Goal: Task Accomplishment & Management: Manage account settings

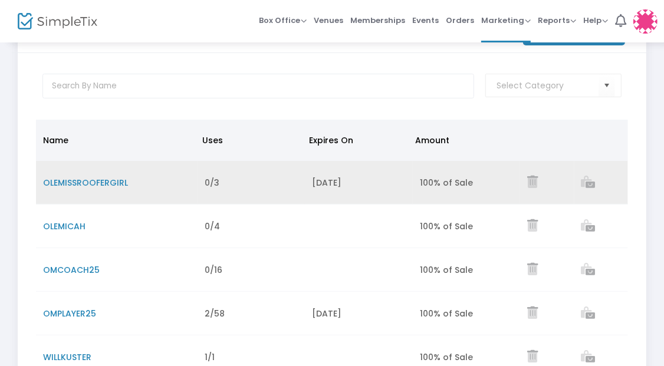
scroll to position [45, 0]
click at [105, 185] on span "OLEMISSROOFERGIRL" at bounding box center [85, 182] width 85 height 12
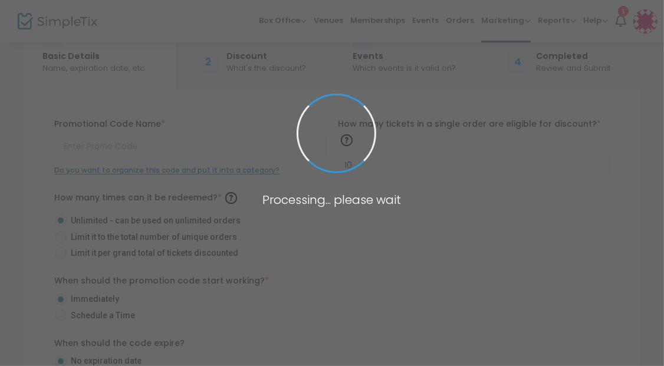
type input "OLEMISSROOFERGIRL"
type input "3"
radio input "false"
radio input "true"
radio input "false"
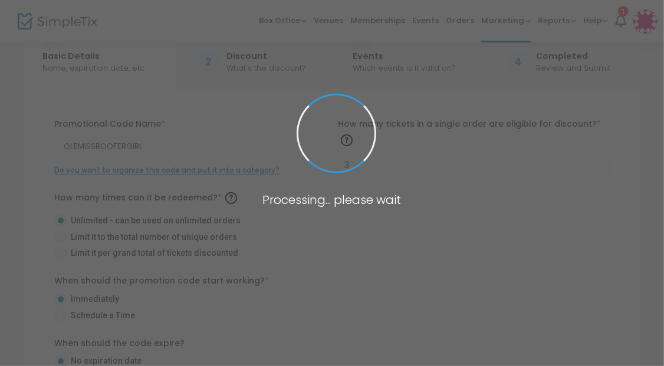
radio input "true"
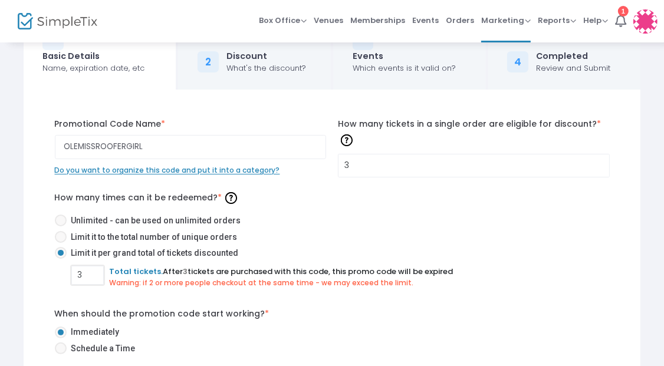
click at [92, 272] on input "3" at bounding box center [87, 275] width 31 height 22
type input "4"
click at [382, 158] on input "3" at bounding box center [473, 165] width 271 height 22
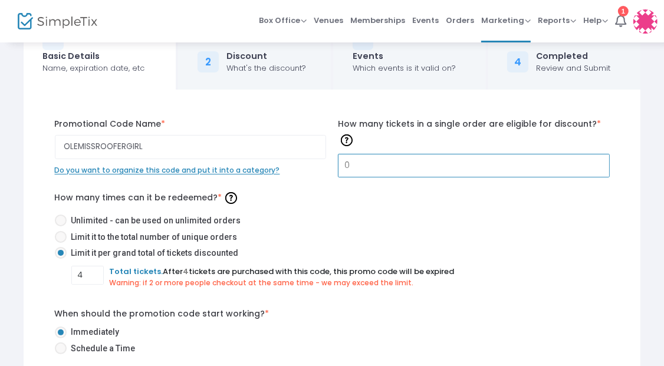
type input "0"
click at [395, 194] on div "How many times can it be redeemed? * Unlimited - can be used on unlimited order…" at bounding box center [332, 243] width 555 height 108
click at [355, 154] on input "0" at bounding box center [473, 165] width 271 height 22
type input "4"
click at [387, 215] on label "Unlimited - can be used on unlimited orders" at bounding box center [327, 221] width 545 height 12
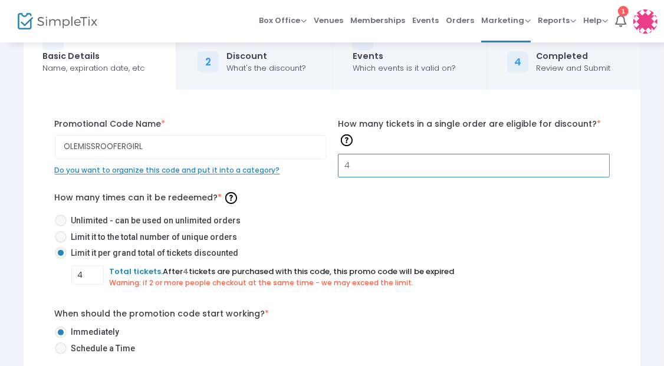
click at [61, 226] on input "Unlimited - can be used on unlimited orders" at bounding box center [60, 226] width 1 height 1
radio input "true"
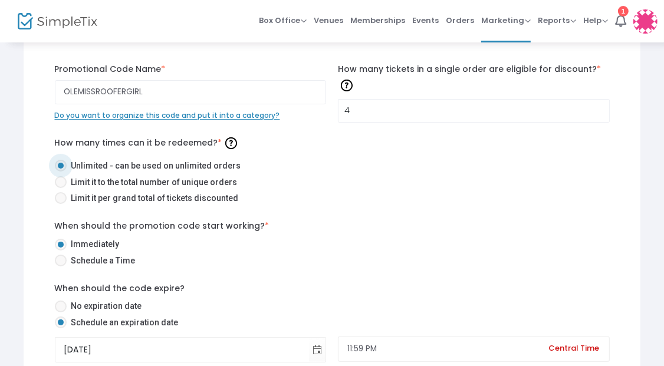
scroll to position [98, 0]
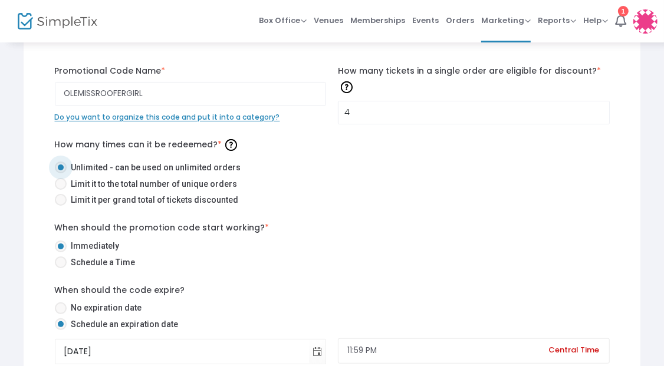
click at [110, 197] on span "Limit it per grand total of tickets discounted" at bounding box center [153, 200] width 172 height 12
click at [61, 206] on input "Limit it per grand total of tickets discounted" at bounding box center [60, 206] width 1 height 1
radio input "true"
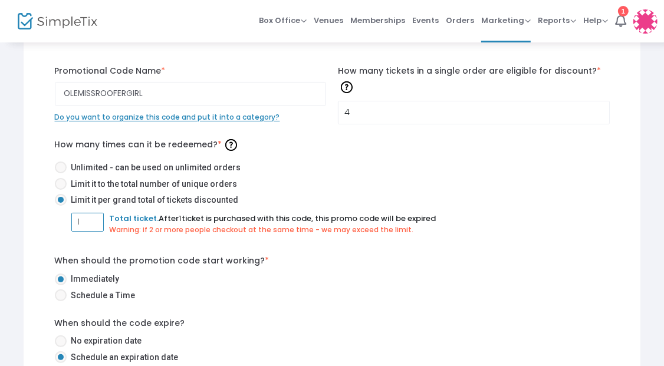
click at [92, 219] on input "1" at bounding box center [87, 222] width 31 height 22
type input "1"
type input "4"
click at [369, 273] on label "Immediately" at bounding box center [327, 279] width 545 height 12
click at [61, 285] on input "Immediately" at bounding box center [60, 285] width 1 height 1
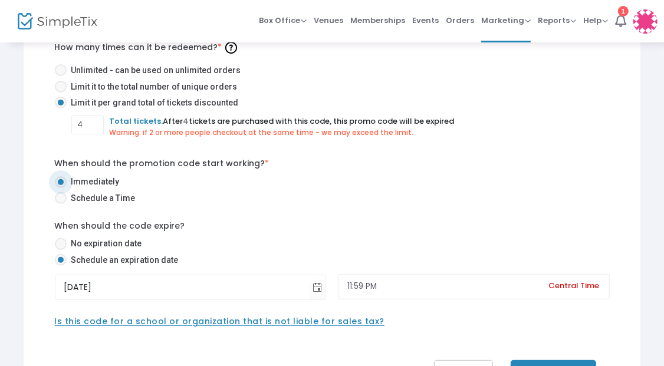
scroll to position [292, 0]
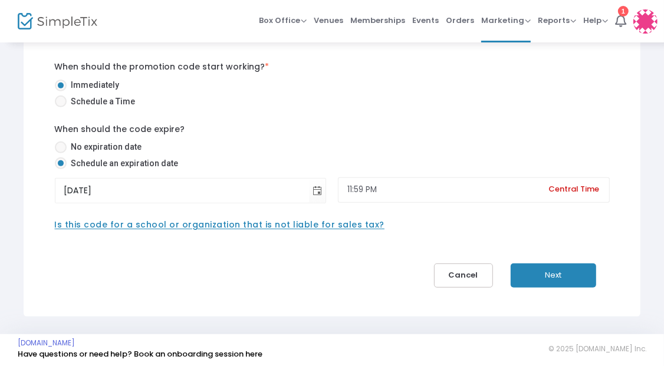
click at [550, 267] on button "Next" at bounding box center [552, 275] width 85 height 24
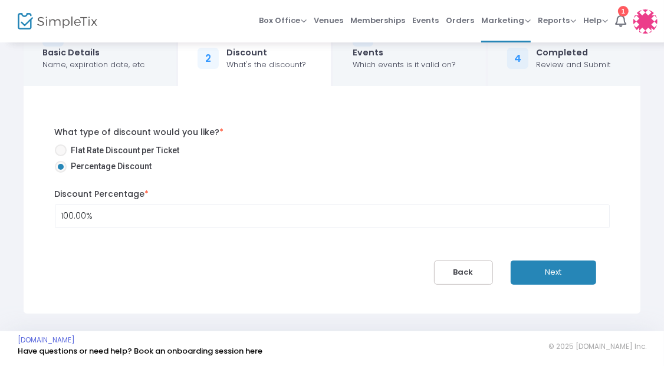
click at [550, 272] on button "Next" at bounding box center [552, 272] width 85 height 24
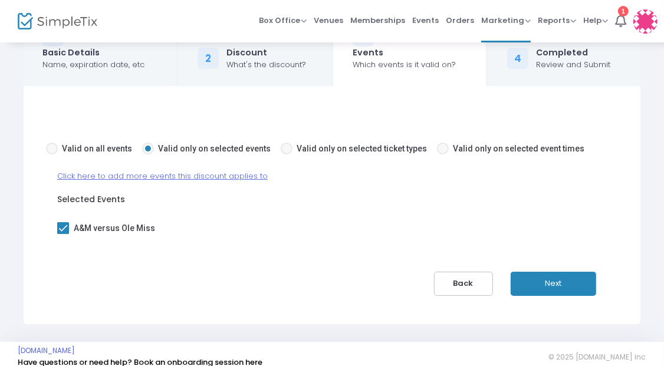
scroll to position [60, 0]
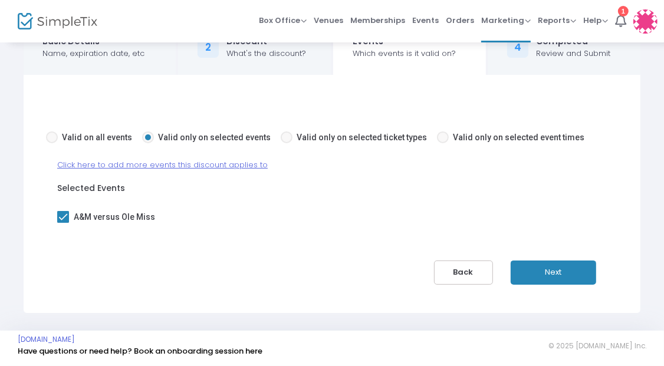
click at [555, 275] on button "Next" at bounding box center [552, 272] width 85 height 24
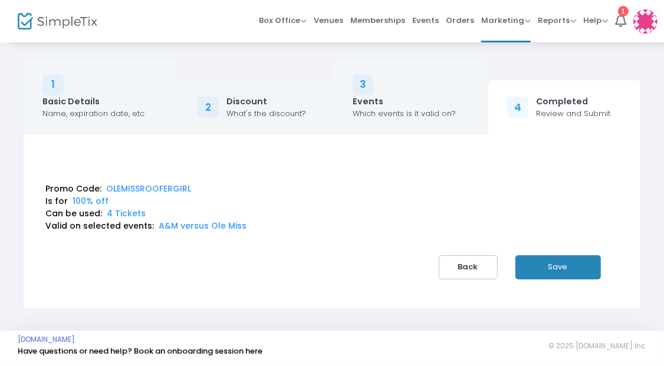
scroll to position [0, 0]
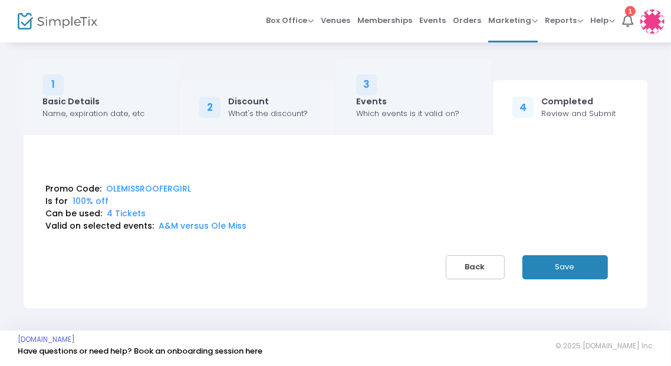
click at [553, 272] on button "Save" at bounding box center [564, 267] width 85 height 24
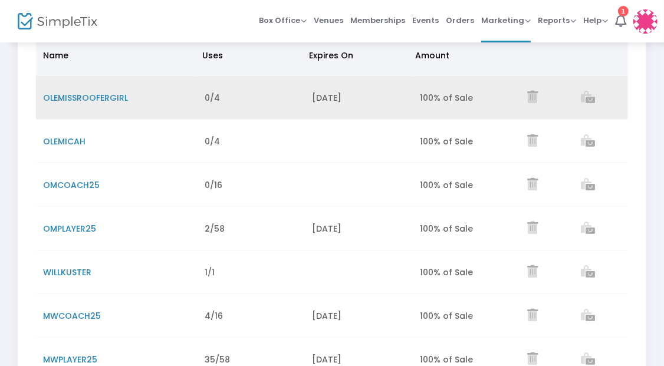
scroll to position [130, 0]
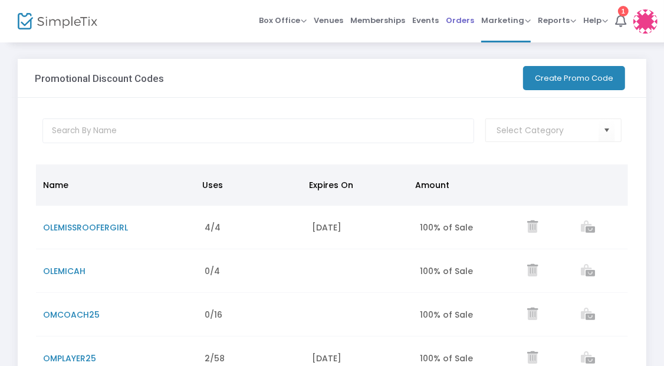
click at [461, 24] on span "Orders" at bounding box center [460, 20] width 28 height 30
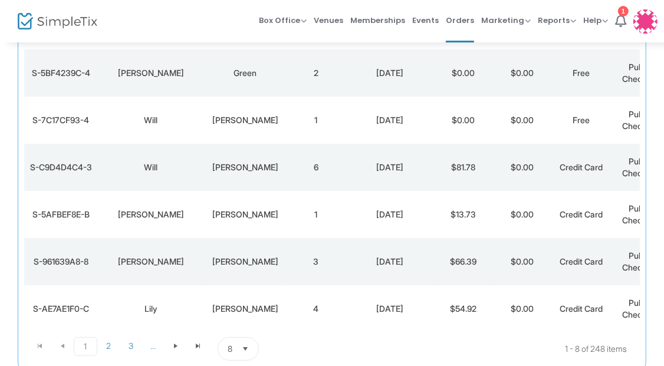
click at [170, 264] on div "James" at bounding box center [151, 262] width 100 height 12
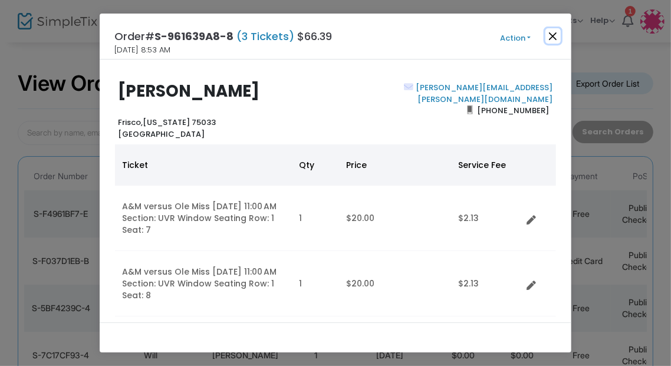
click at [556, 35] on button "Close" at bounding box center [552, 35] width 15 height 15
